Goal: Transaction & Acquisition: Book appointment/travel/reservation

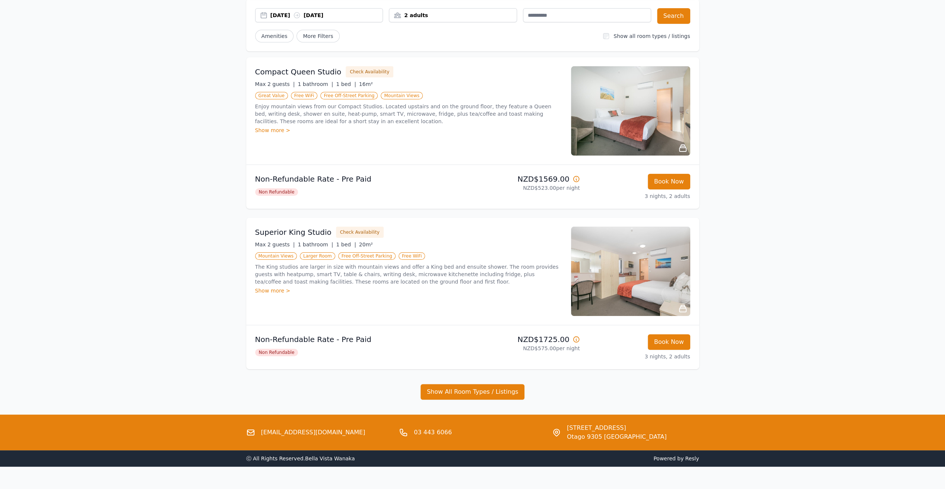
scroll to position [74, 0]
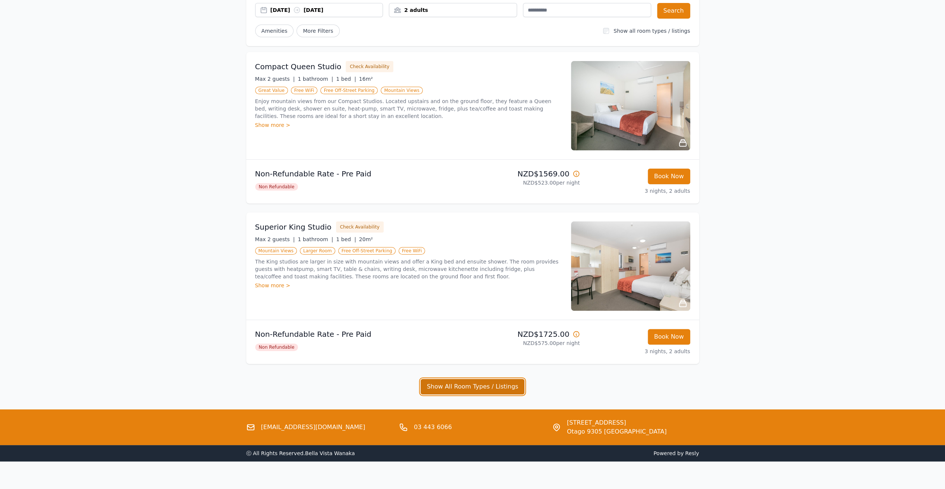
click at [479, 381] on button "Show All Room Types / Listings" at bounding box center [473, 387] width 104 height 16
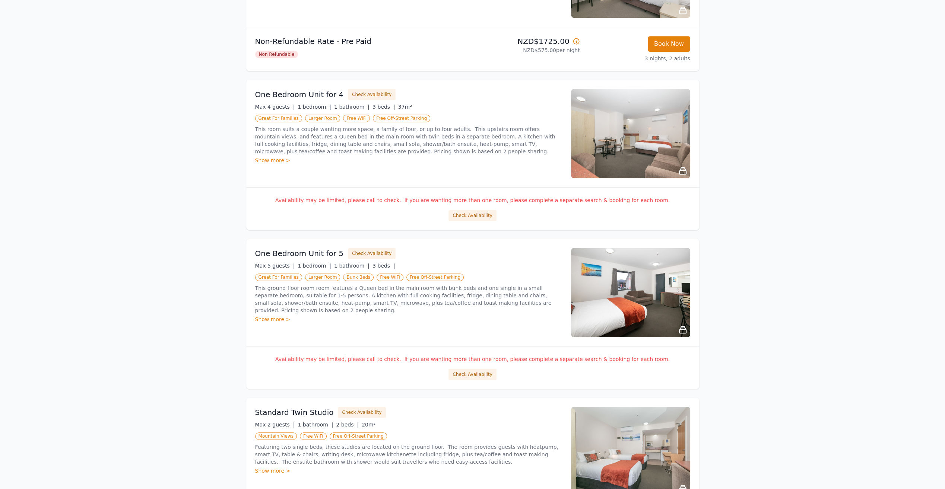
scroll to position [372, 0]
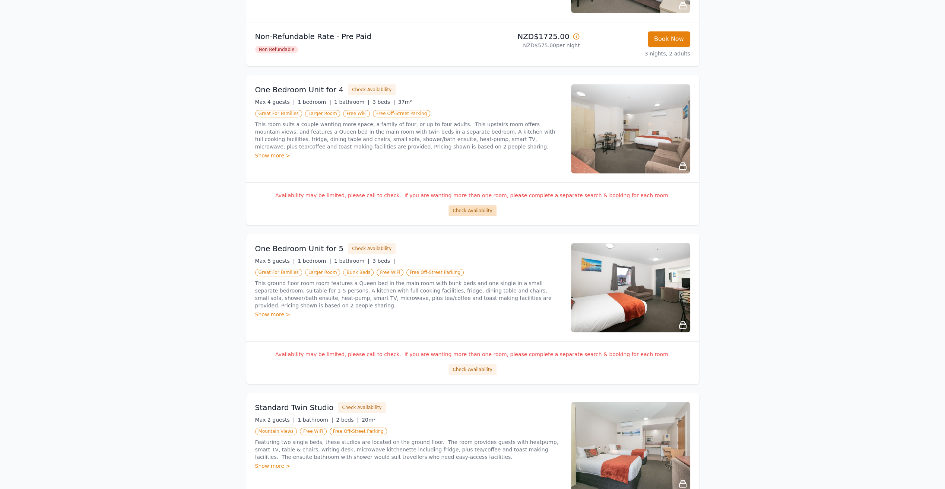
click at [464, 212] on button "Check Availability" at bounding box center [472, 210] width 48 height 11
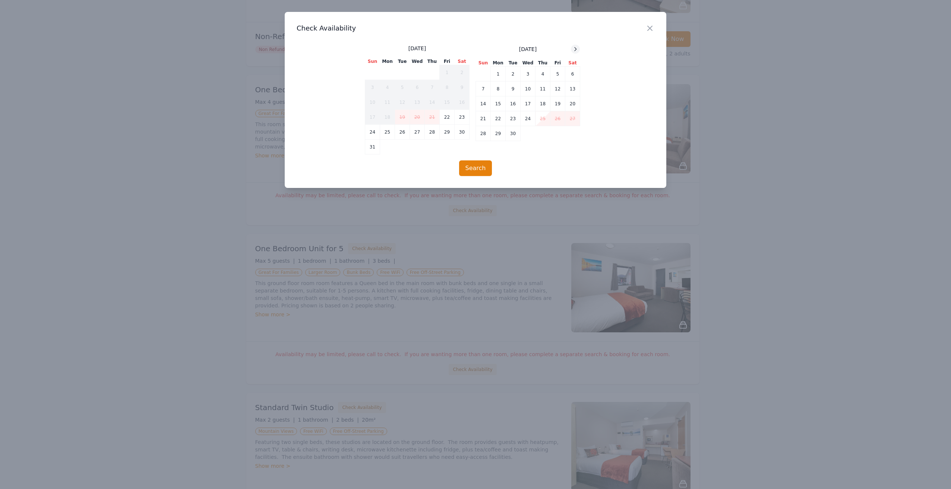
click at [574, 47] on icon at bounding box center [575, 48] width 2 height 3
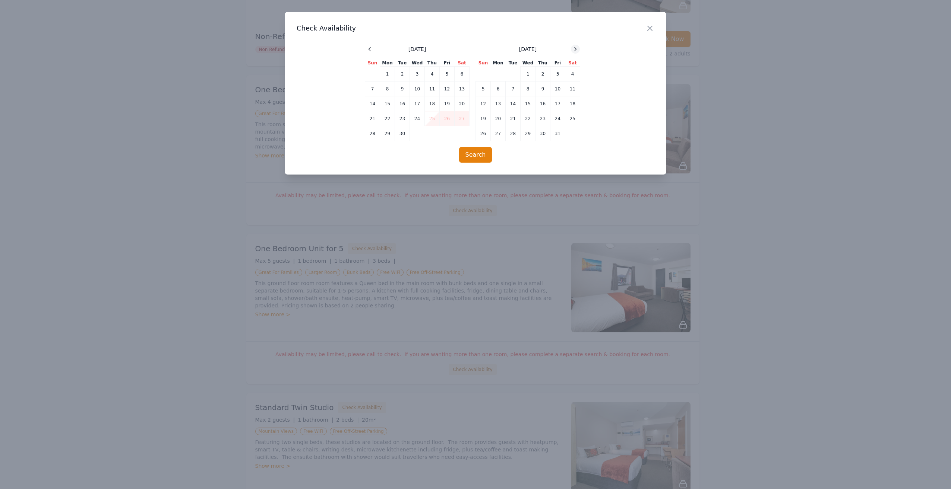
click at [575, 47] on icon at bounding box center [575, 49] width 6 height 6
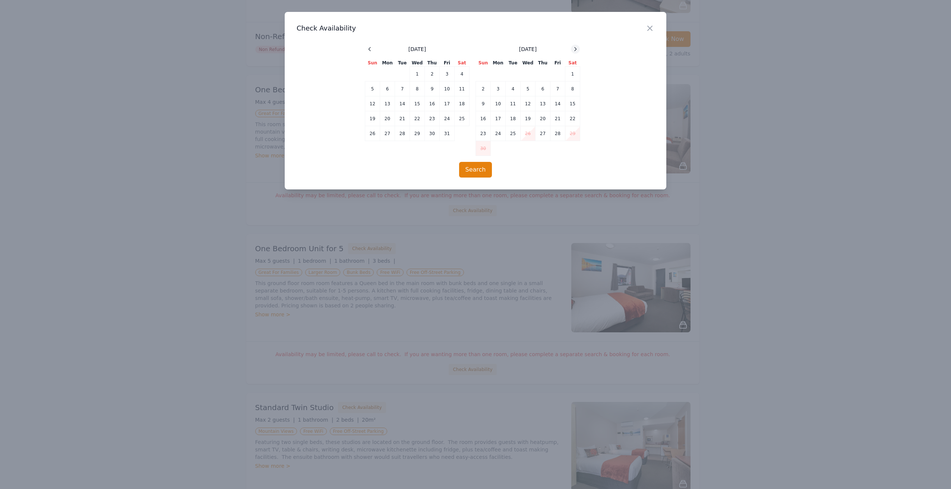
click at [575, 47] on icon at bounding box center [575, 49] width 6 height 6
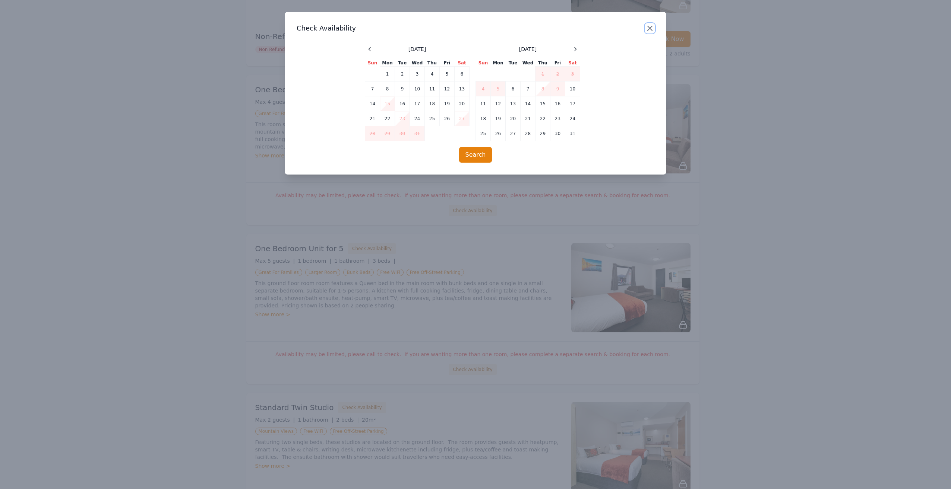
click at [650, 28] on icon "button" at bounding box center [649, 28] width 4 height 4
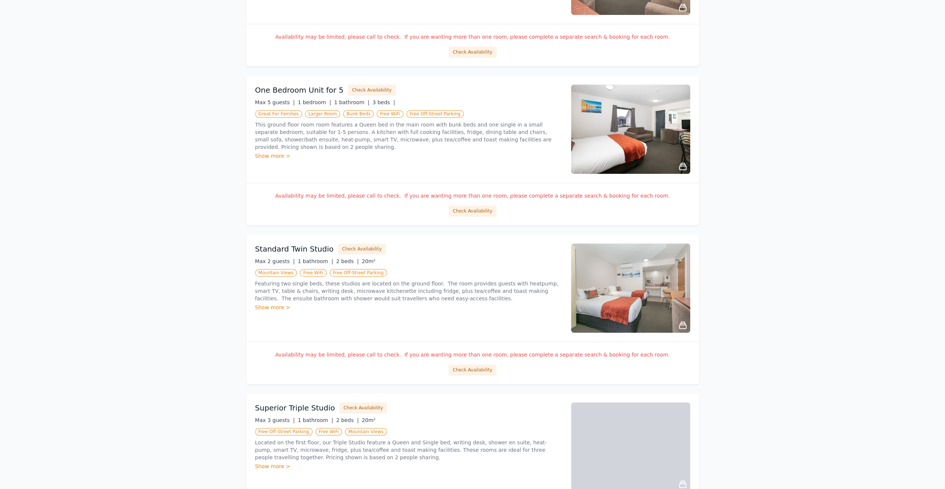
scroll to position [559, 0]
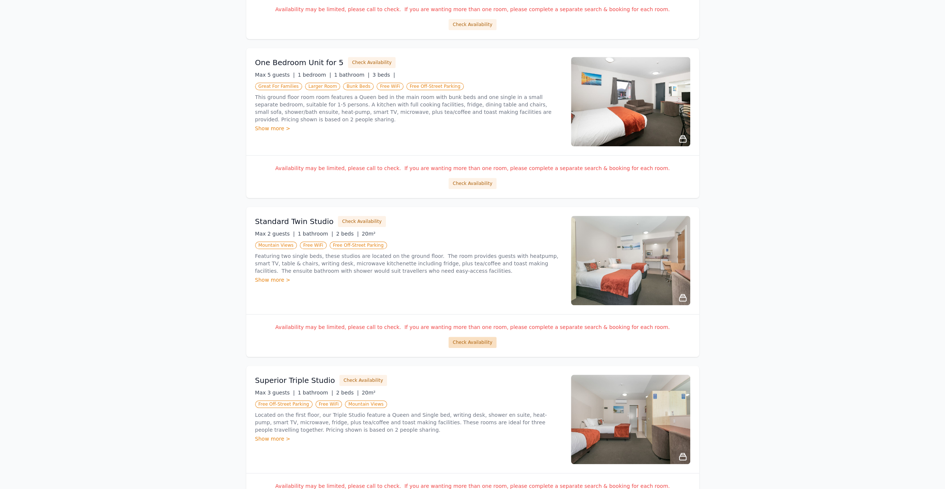
click at [465, 339] on button "Check Availability" at bounding box center [472, 342] width 48 height 11
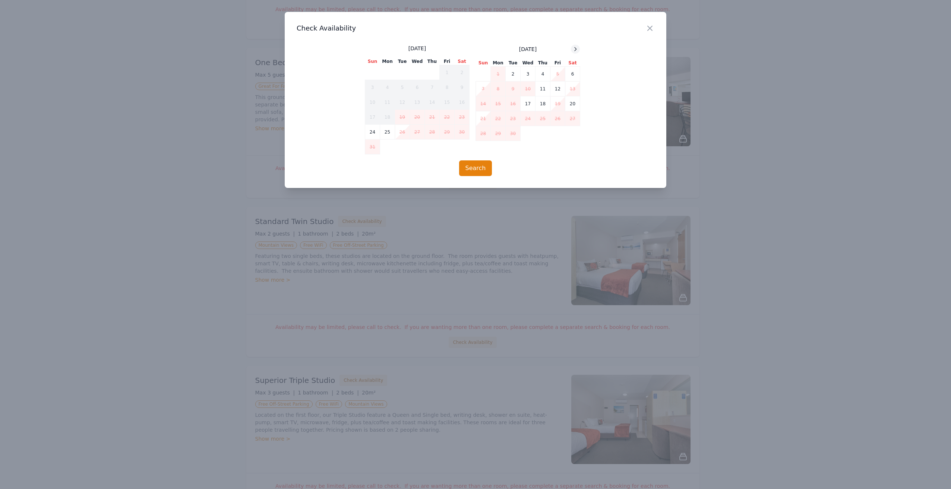
click at [577, 50] on icon at bounding box center [575, 49] width 6 height 6
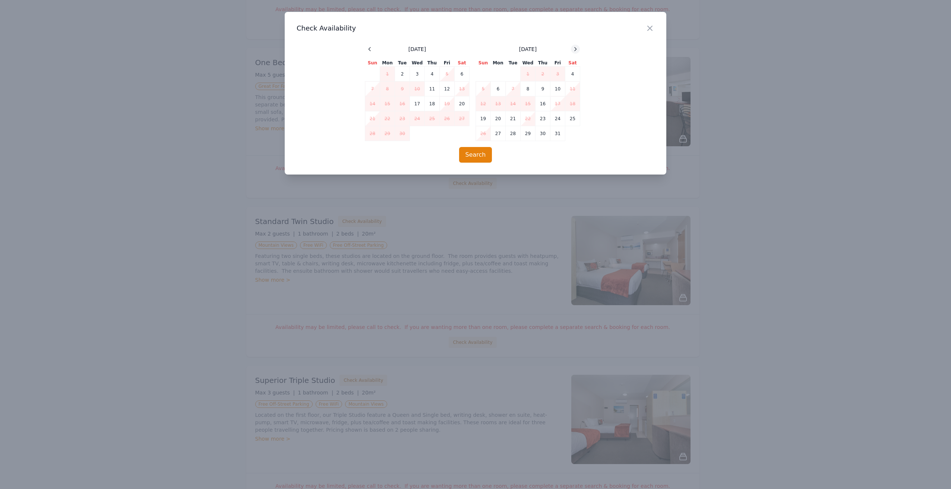
click at [577, 50] on icon at bounding box center [575, 49] width 6 height 6
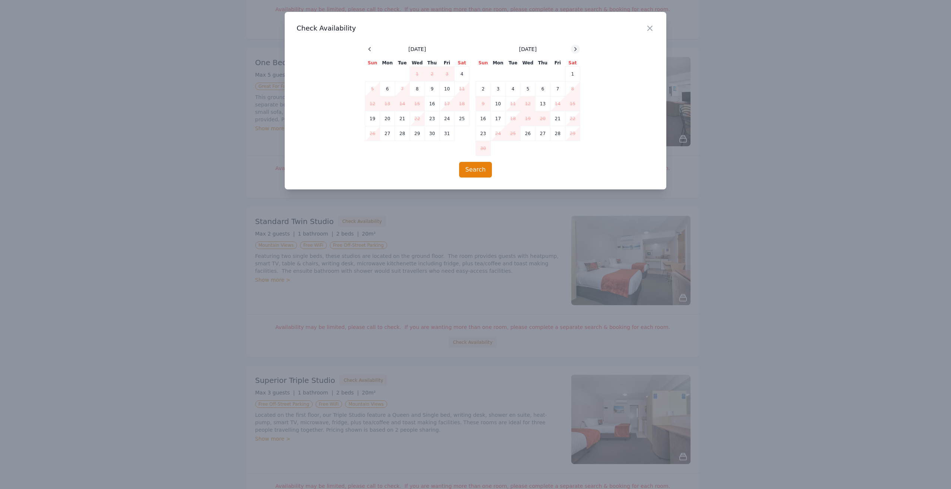
click at [577, 50] on icon at bounding box center [575, 49] width 6 height 6
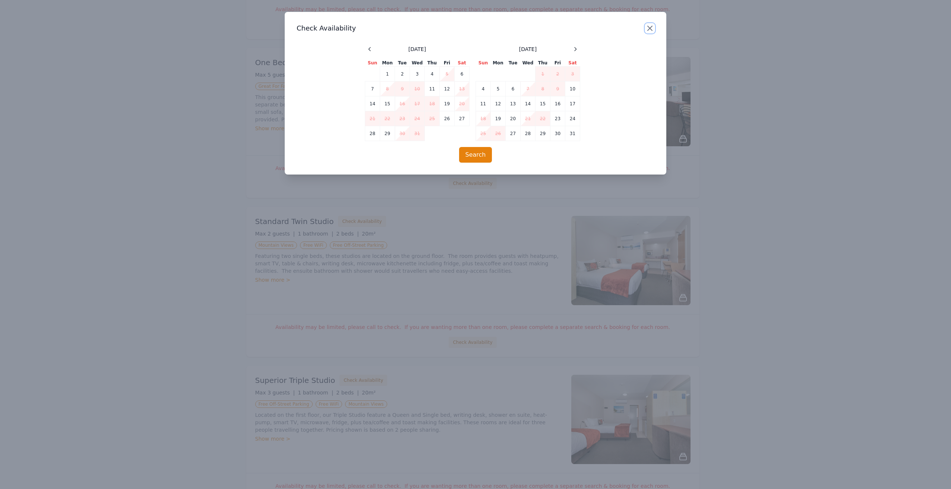
click at [652, 28] on icon "button" at bounding box center [649, 28] width 9 height 9
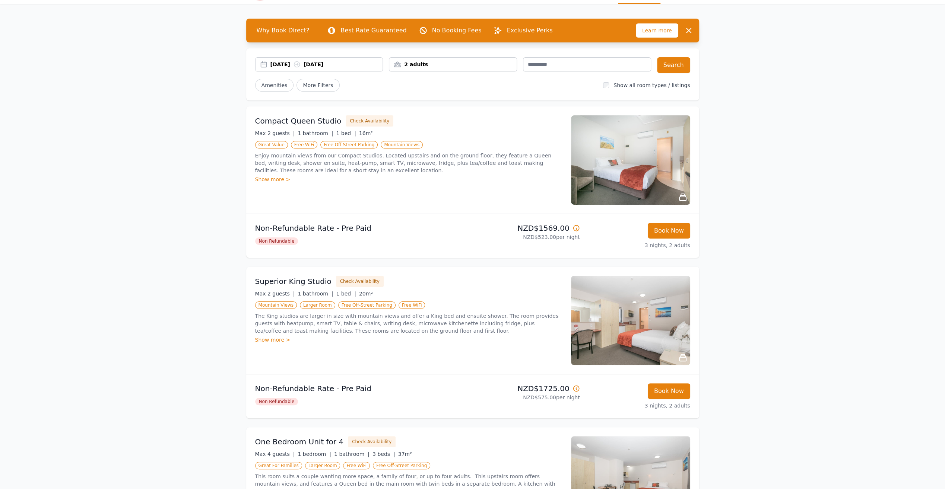
scroll to position [0, 0]
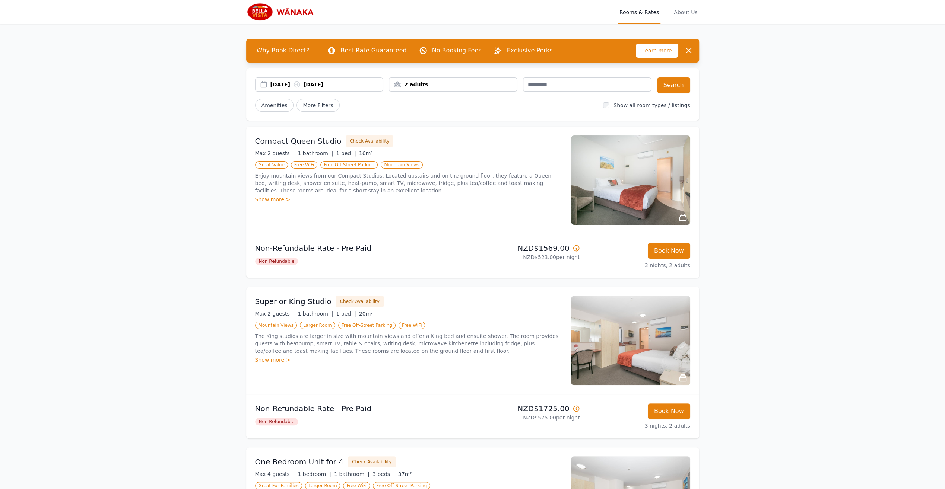
click at [447, 85] on div "2 adults" at bounding box center [452, 84] width 127 height 7
click at [448, 112] on div at bounding box center [445, 112] width 10 height 10
click at [446, 112] on icon at bounding box center [445, 113] width 4 height 4
click at [673, 86] on button "Search" at bounding box center [673, 85] width 33 height 16
